Goal: Download file/media

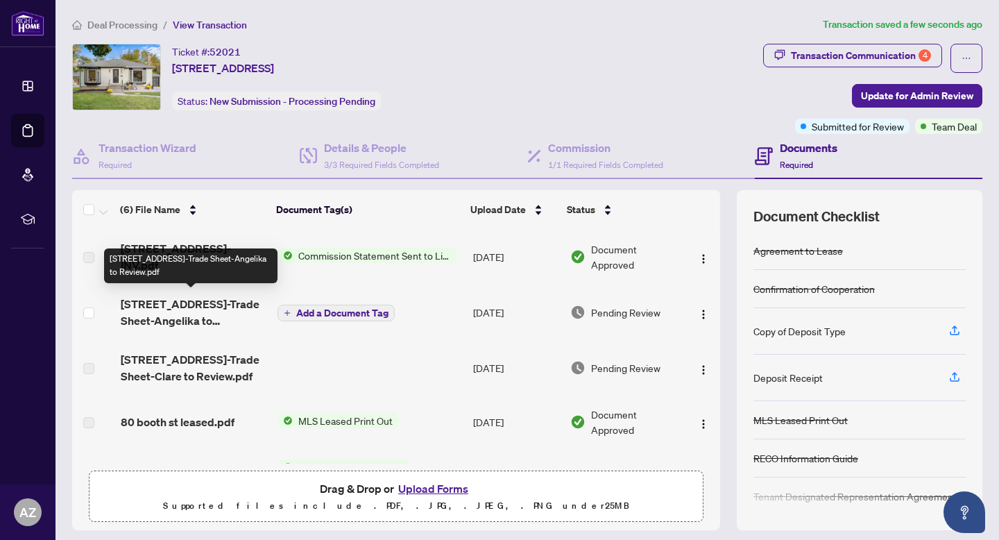
click at [196, 312] on span "[STREET_ADDRESS]-Trade Sheet-Angelika to Review.pdf" at bounding box center [194, 312] width 146 height 33
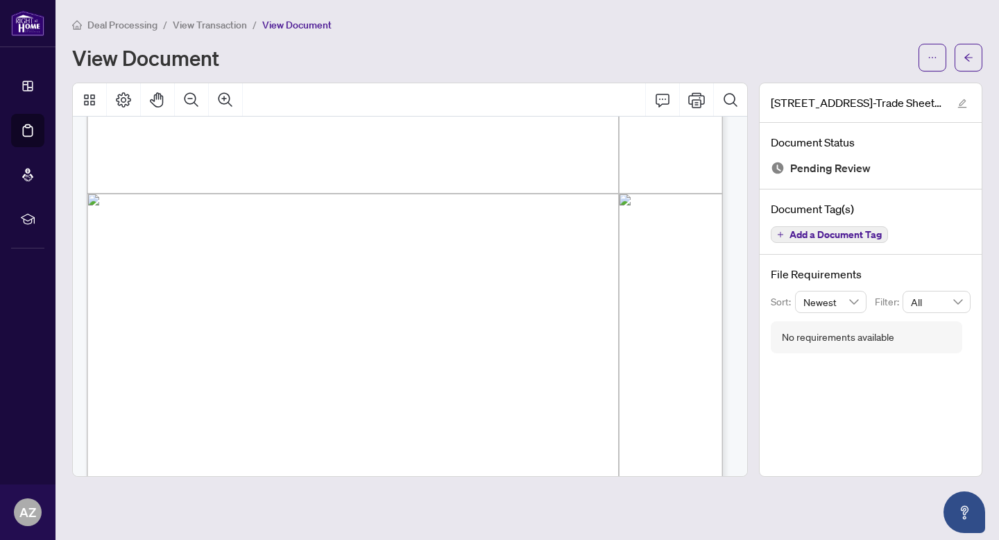
scroll to position [460, 0]
click at [965, 53] on icon "arrow-left" at bounding box center [969, 58] width 10 height 10
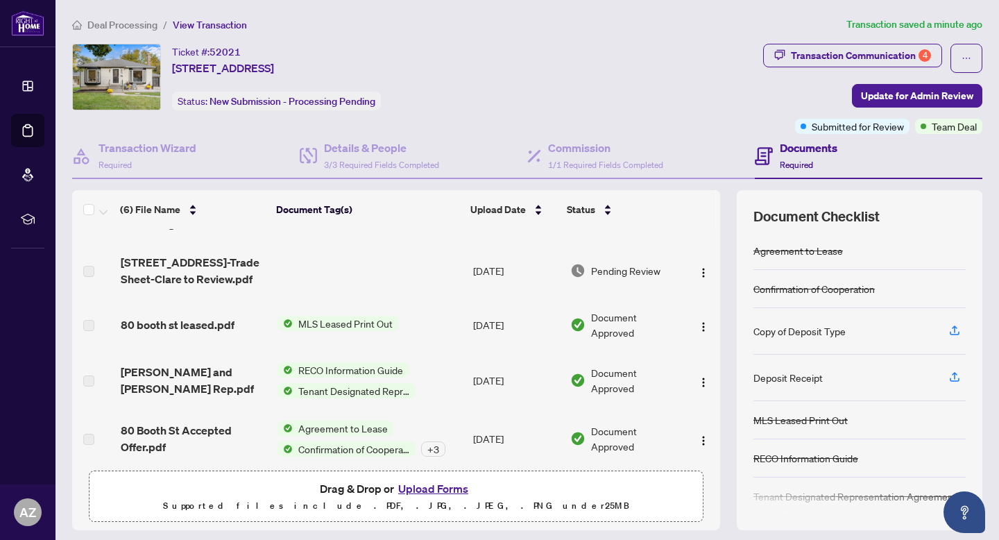
scroll to position [103, 0]
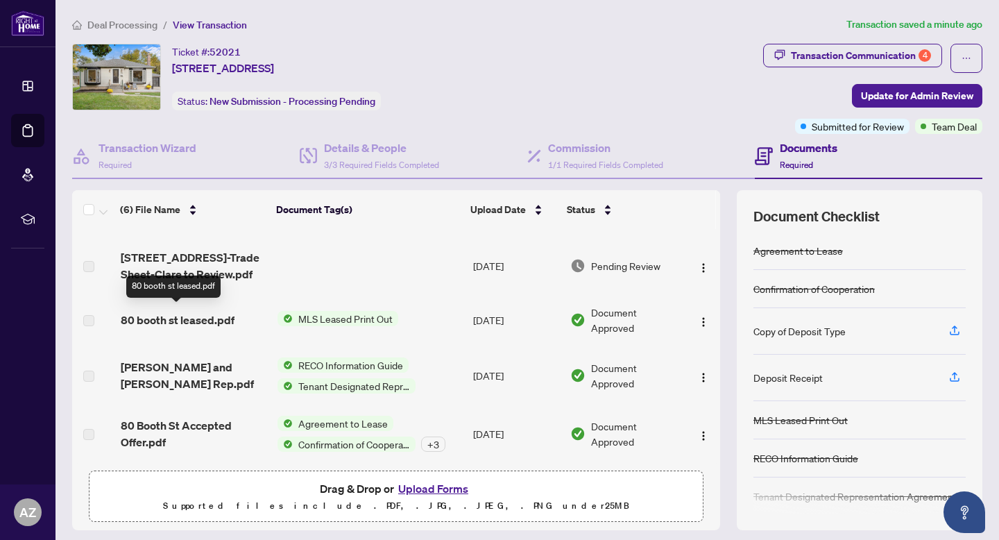
click at [189, 316] on span "80 booth st leased.pdf" at bounding box center [178, 320] width 114 height 17
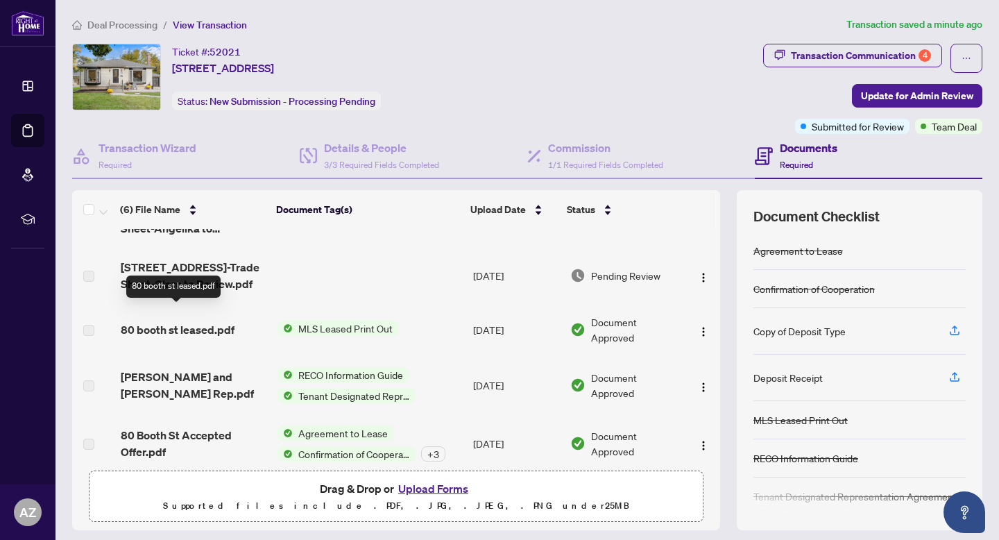
scroll to position [78, 0]
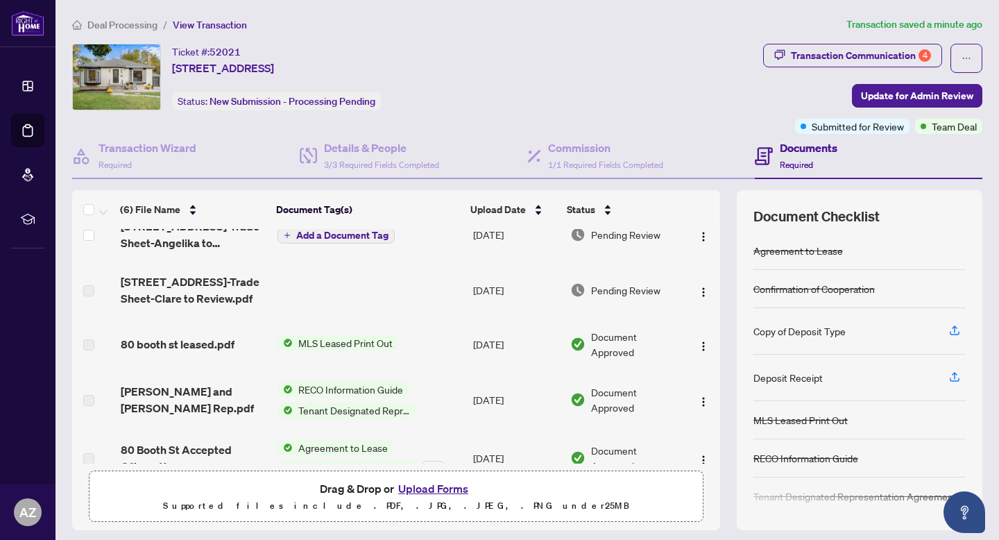
click at [200, 289] on span "[STREET_ADDRESS]-Trade Sheet-Clare to Review.pdf" at bounding box center [194, 289] width 146 height 33
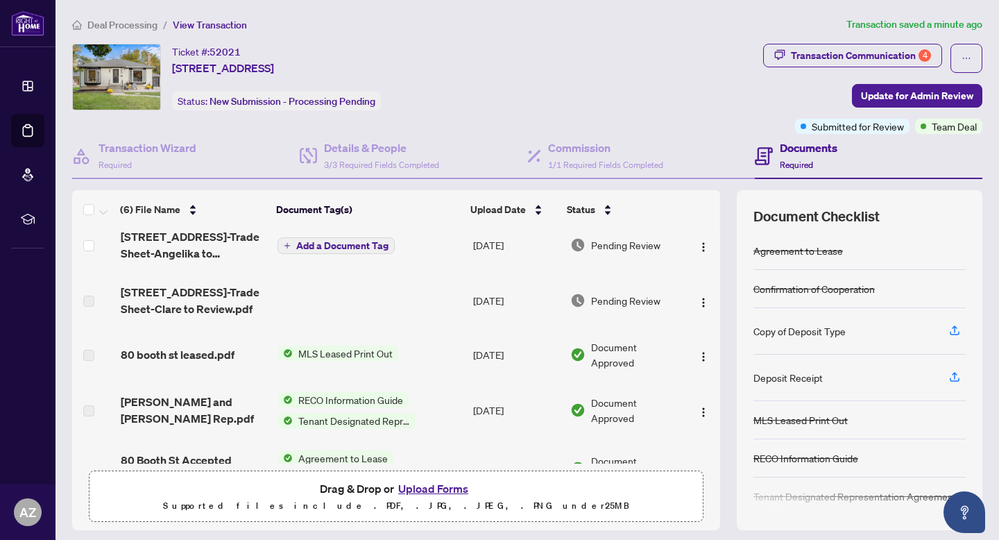
scroll to position [0, 0]
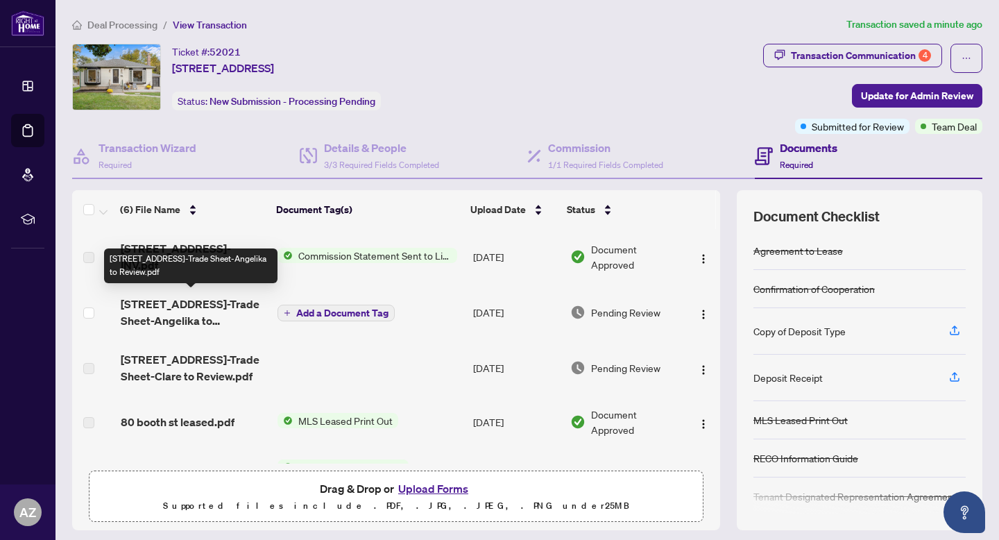
click at [203, 305] on span "[STREET_ADDRESS]-Trade Sheet-Angelika to Review.pdf" at bounding box center [194, 312] width 146 height 33
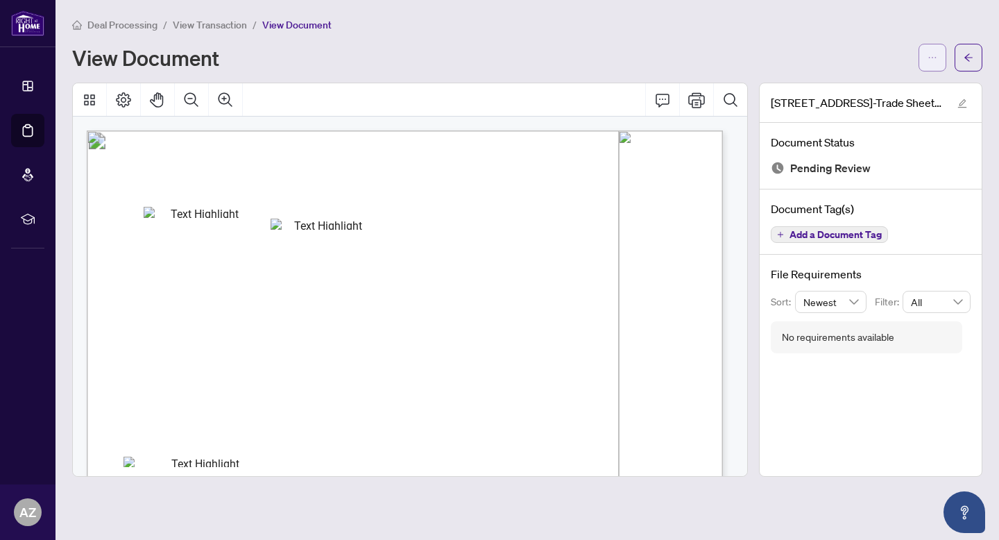
click at [927, 58] on button "button" at bounding box center [933, 58] width 28 height 28
click at [886, 89] on span "Download" at bounding box center [882, 87] width 105 height 15
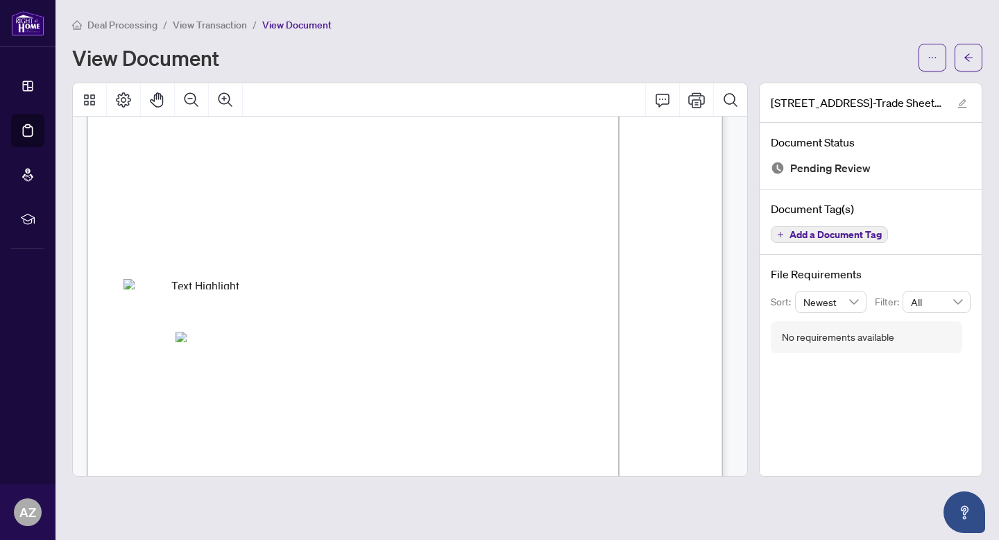
scroll to position [369, 0]
click at [957, 58] on button "button" at bounding box center [969, 58] width 28 height 28
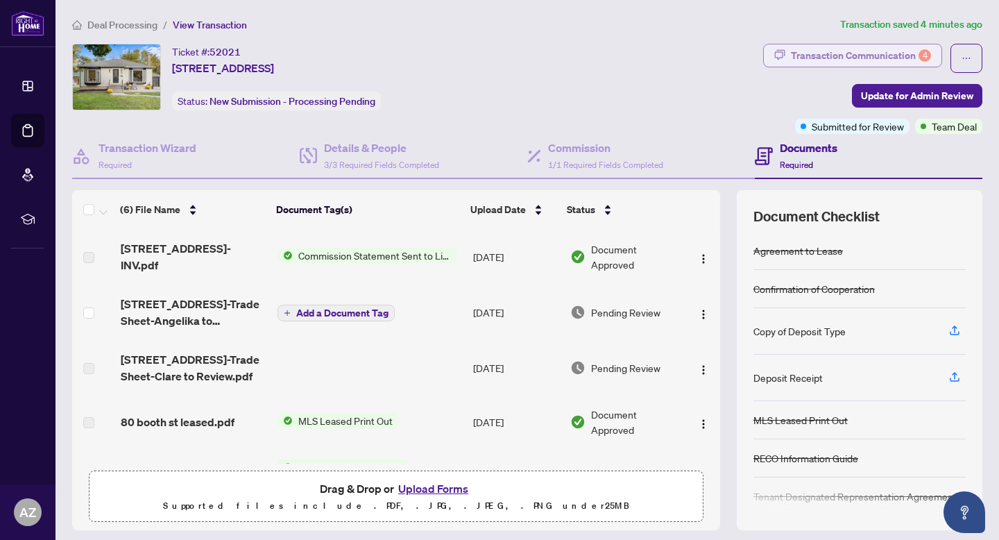
click at [897, 53] on div "Transaction Communication 4" at bounding box center [861, 55] width 140 height 22
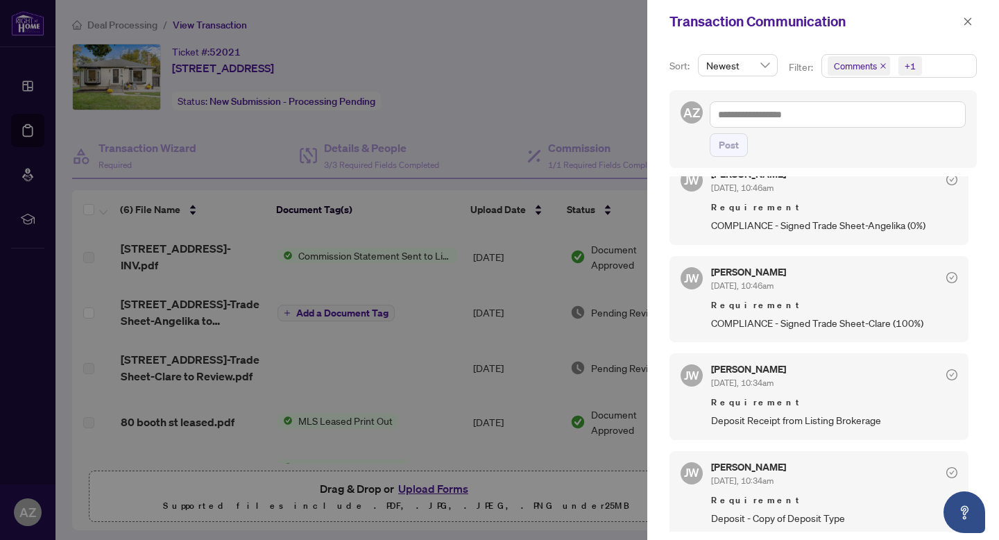
scroll to position [173, 0]
click at [963, 15] on span "button" at bounding box center [968, 21] width 10 height 22
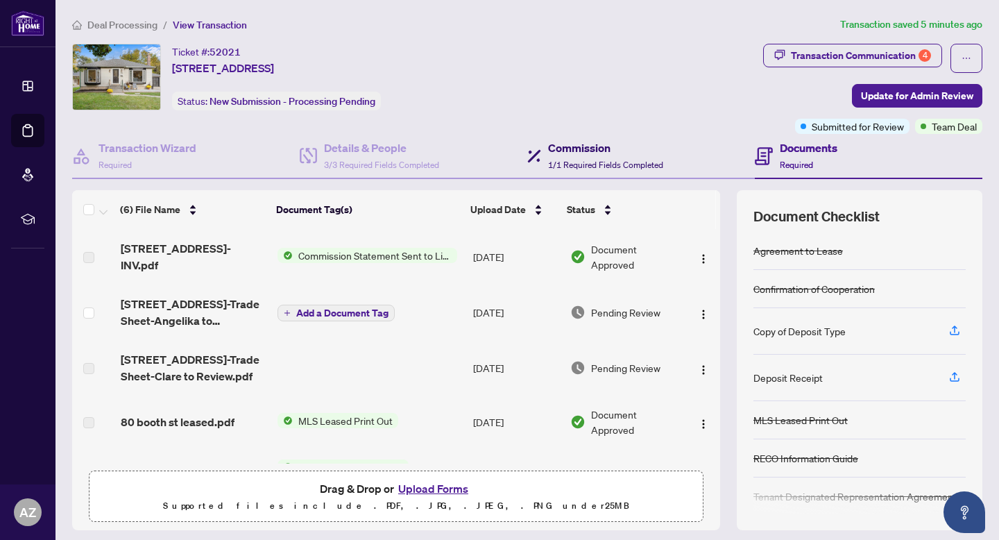
click at [527, 150] on icon at bounding box center [534, 156] width 14 height 14
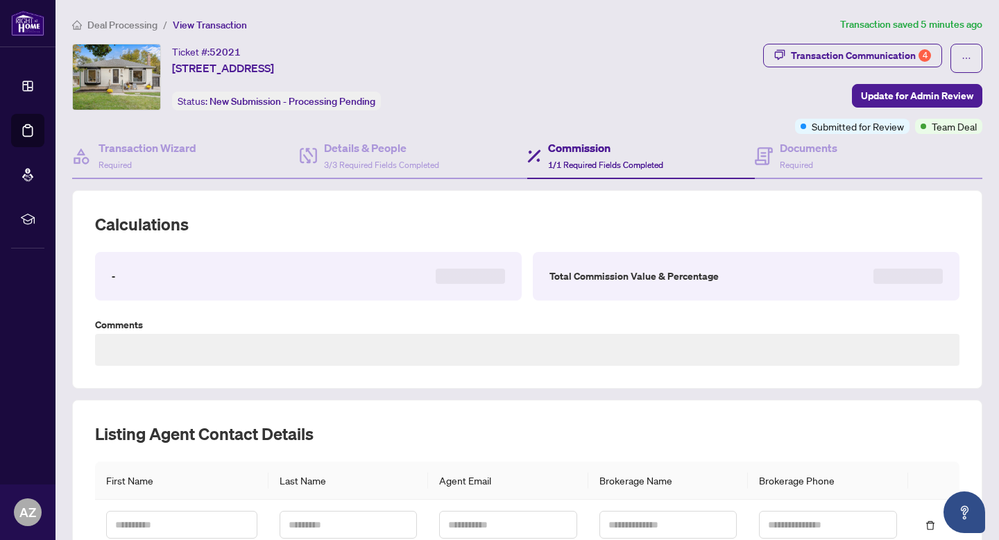
type textarea "**********"
